Goal: Task Accomplishment & Management: Use online tool/utility

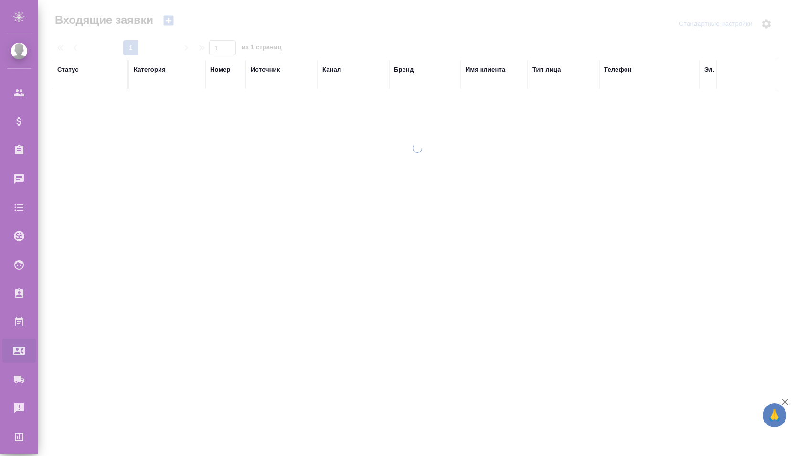
select select "RU"
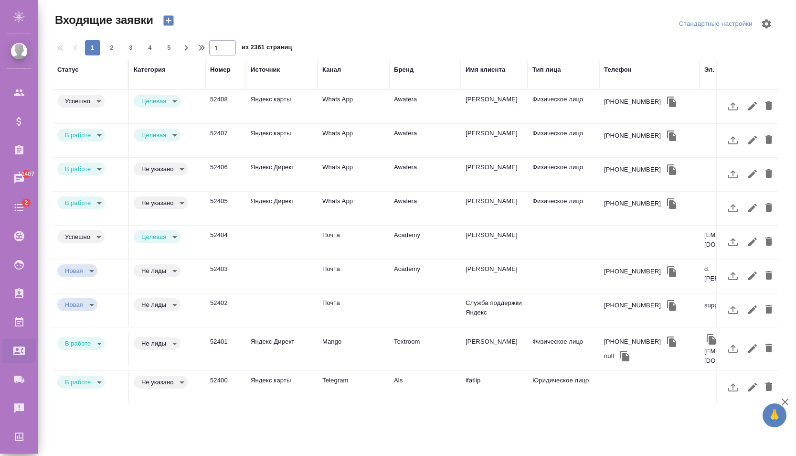
click at [418, 28] on div at bounding box center [419, 23] width 245 height 23
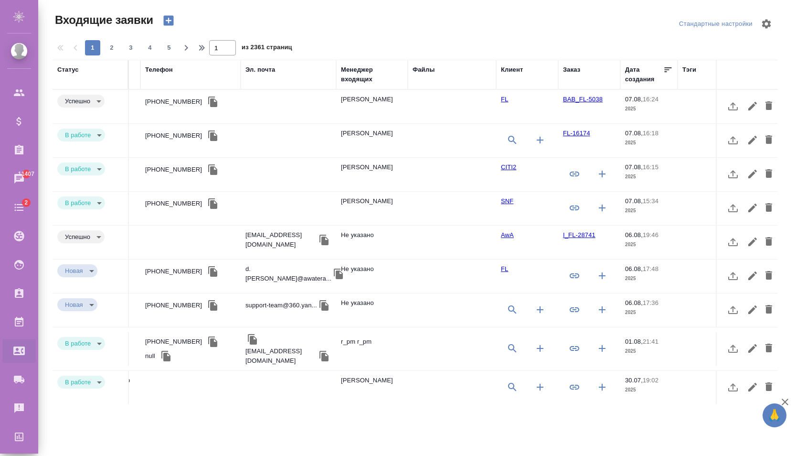
scroll to position [0, 468]
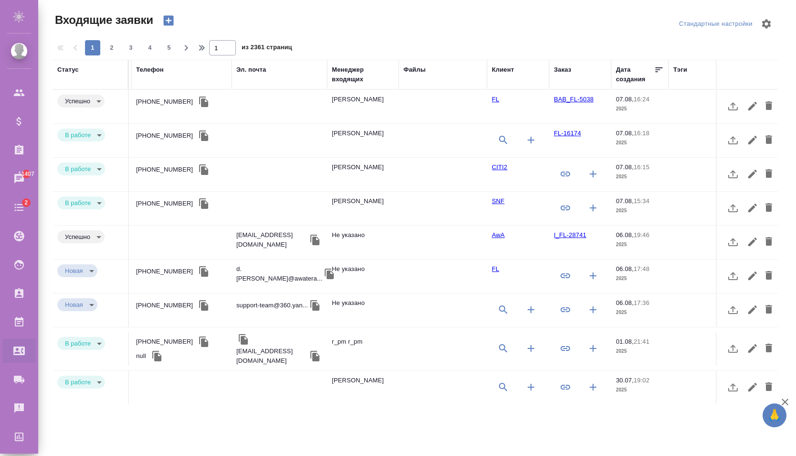
click at [433, 105] on td at bounding box center [443, 106] width 88 height 33
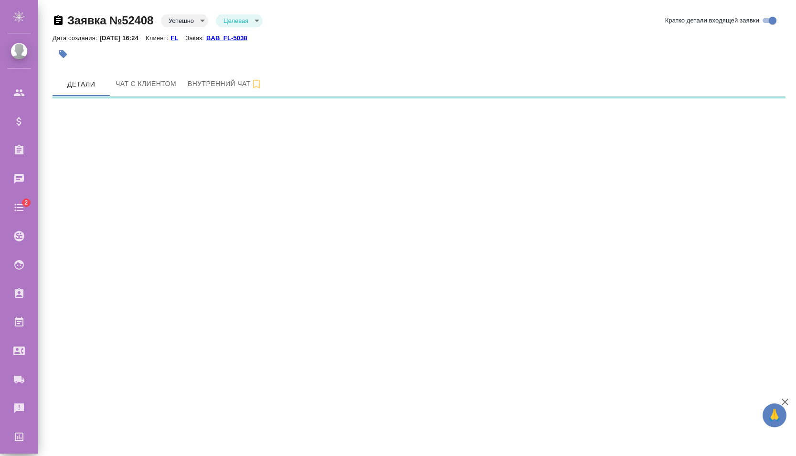
select select "RU"
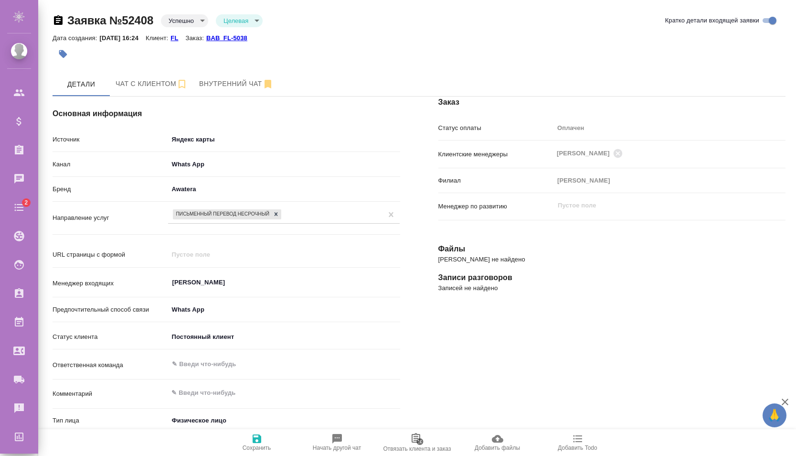
type textarea "x"
click at [423, 439] on icon "button" at bounding box center [420, 441] width 7 height 7
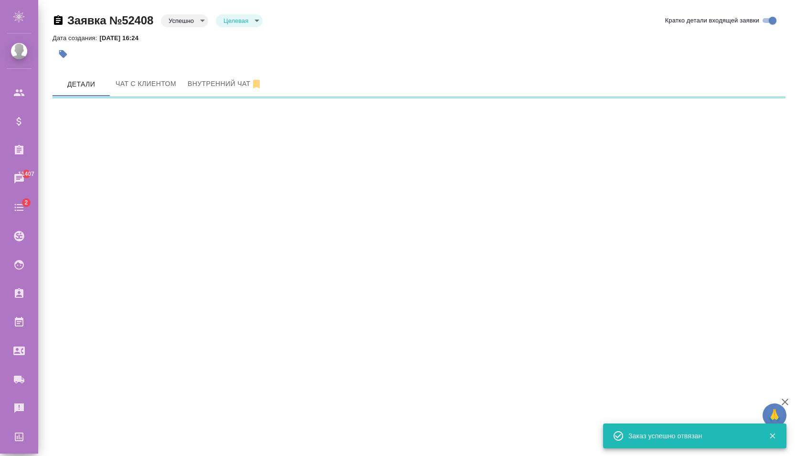
select select "RU"
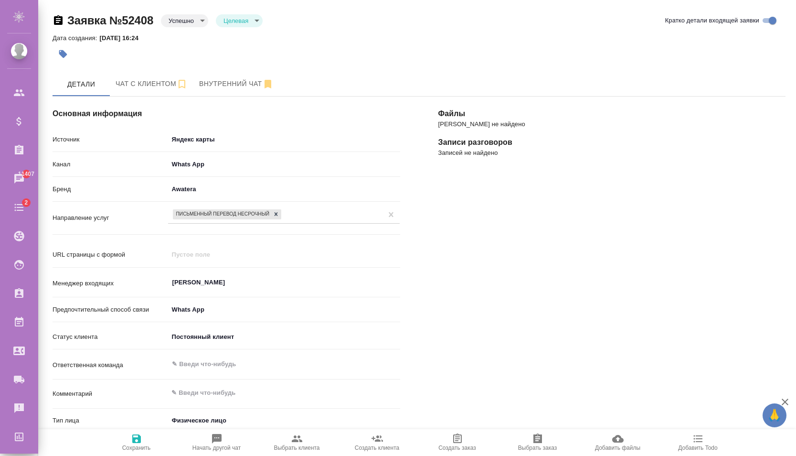
type textarea "x"
